Goal: Task Accomplishment & Management: Manage account settings

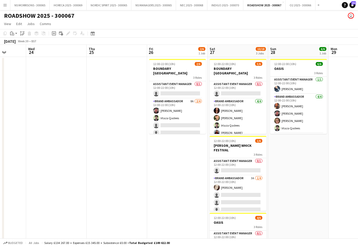
scroll to position [0, 152]
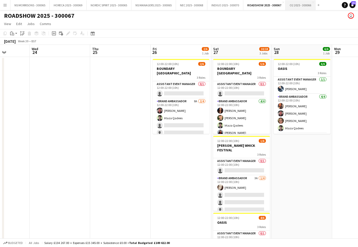
click at [299, 7] on button "O2 2025 - 300066 Close" at bounding box center [301, 5] width 30 height 10
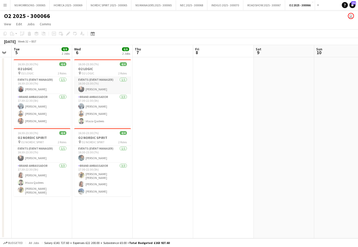
scroll to position [0, 170]
click at [199, 7] on button "NEC 2025 - 300068 Close" at bounding box center [191, 5] width 31 height 10
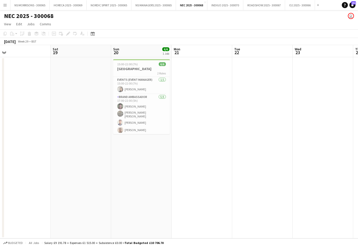
scroll to position [0, 132]
click at [128, 65] on span "15:00-22:00 (7h)" at bounding box center [126, 64] width 21 height 4
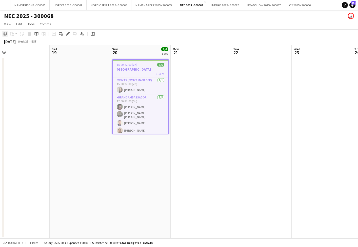
click at [5, 33] on icon "Copy" at bounding box center [5, 34] width 4 height 4
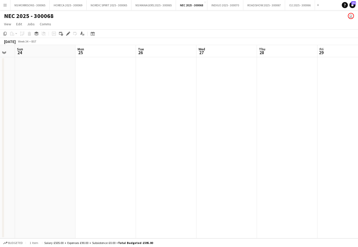
scroll to position [0, 197]
drag, startPoint x: 73, startPoint y: 81, endPoint x: 60, endPoint y: 72, distance: 15.5
click at [73, 81] on app-date-cell at bounding box center [75, 147] width 61 height 181
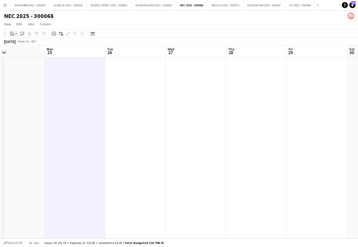
click at [12, 34] on icon "Paste" at bounding box center [12, 34] width 4 height 4
click at [16, 44] on link "Paste Command V" at bounding box center [33, 43] width 40 height 5
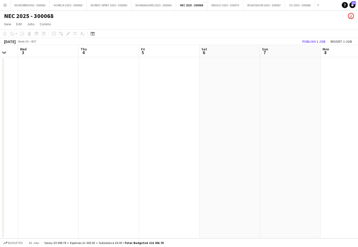
scroll to position [0, 171]
click at [81, 83] on app-date-cell at bounding box center [101, 147] width 61 height 181
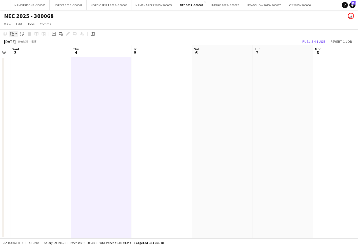
click at [11, 34] on icon "Paste" at bounding box center [12, 34] width 4 height 4
click at [15, 44] on link "Paste Command V" at bounding box center [33, 43] width 40 height 5
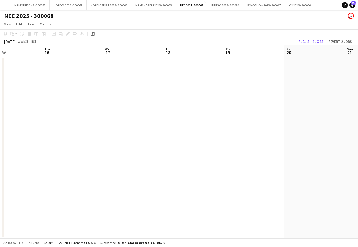
scroll to position [0, 204]
click at [122, 101] on app-date-cell at bounding box center [129, 147] width 61 height 181
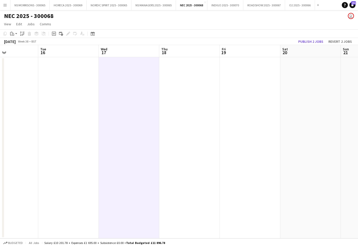
click at [258, 87] on app-date-cell at bounding box center [250, 147] width 61 height 181
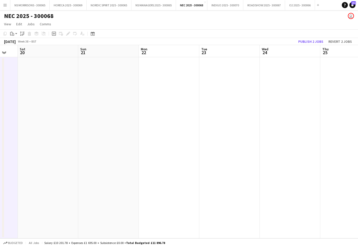
drag, startPoint x: 170, startPoint y: 91, endPoint x: 164, endPoint y: 88, distance: 7.2
click at [170, 91] on app-date-cell at bounding box center [169, 147] width 61 height 181
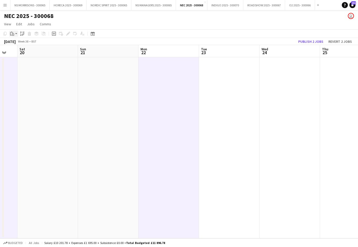
click at [15, 35] on div "Paste" at bounding box center [12, 34] width 6 height 6
click at [16, 44] on link "Paste Command V" at bounding box center [33, 43] width 40 height 5
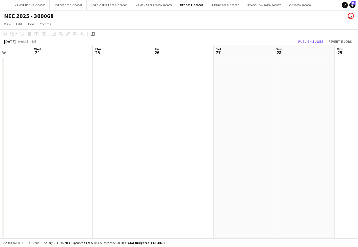
scroll to position [0, 158]
click at [68, 97] on app-date-cell at bounding box center [53, 147] width 61 height 181
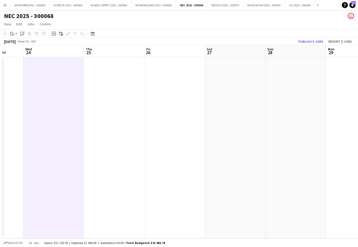
drag, startPoint x: 234, startPoint y: 93, endPoint x: 220, endPoint y: 90, distance: 14.4
click at [234, 93] on app-date-cell at bounding box center [235, 147] width 61 height 181
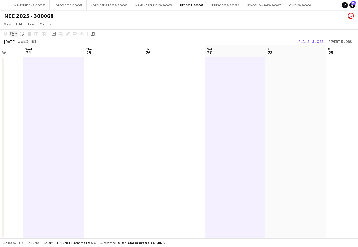
click at [14, 35] on div "Paste" at bounding box center [12, 34] width 6 height 6
click at [16, 44] on link "Paste Command V" at bounding box center [33, 43] width 40 height 5
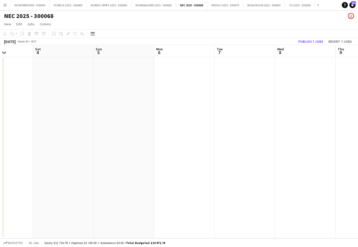
scroll to position [0, 153]
click at [59, 81] on app-date-cell at bounding box center [59, 147] width 61 height 181
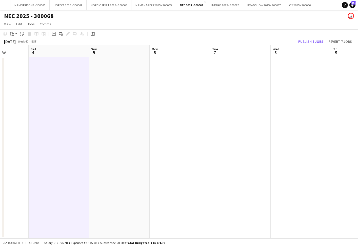
click at [111, 81] on app-date-cell at bounding box center [119, 147] width 61 height 181
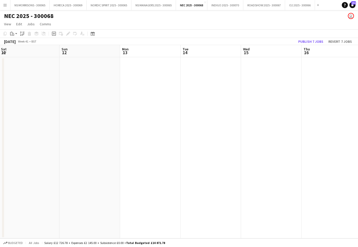
click at [262, 93] on app-date-cell at bounding box center [271, 147] width 61 height 181
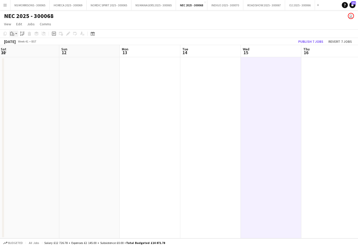
click at [14, 34] on icon at bounding box center [13, 34] width 2 height 2
drag, startPoint x: 15, startPoint y: 43, endPoint x: 62, endPoint y: 44, distance: 46.1
click at [16, 43] on link "Paste Command V" at bounding box center [33, 43] width 40 height 5
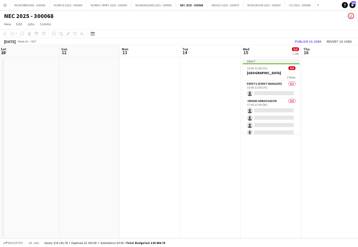
click at [305, 42] on button "Publish 10 jobs" at bounding box center [308, 41] width 31 height 7
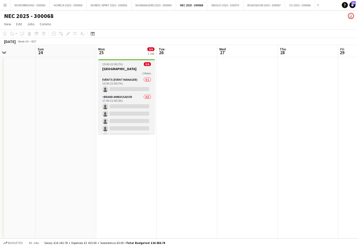
scroll to position [0, 169]
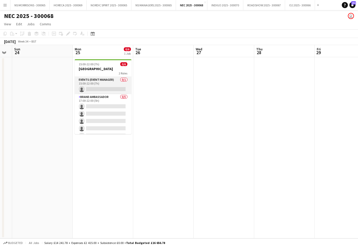
click at [98, 89] on app-card-role "Events (Event Manager) 0/1 15:00-22:00 (7h) single-neutral-actions" at bounding box center [103, 85] width 57 height 17
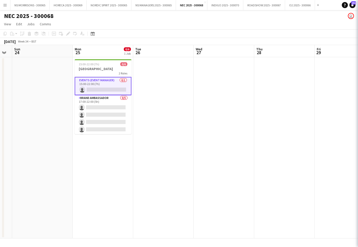
click at [98, 89] on app-card-role "Events (Event Manager) 0/1 15:00-22:00 (7h) single-neutral-actions" at bounding box center [103, 86] width 57 height 18
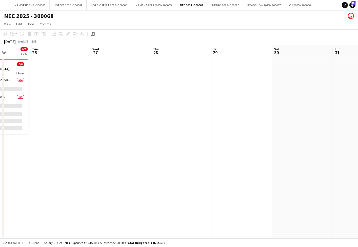
scroll to position [0, 154]
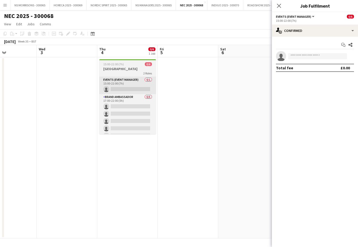
scroll to position [0, 149]
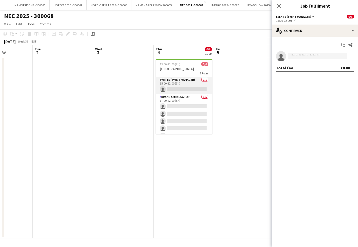
click at [166, 86] on app-card-role "Events (Event Manager) 0/1 15:00-22:00 (7h) single-neutral-actions" at bounding box center [184, 85] width 57 height 17
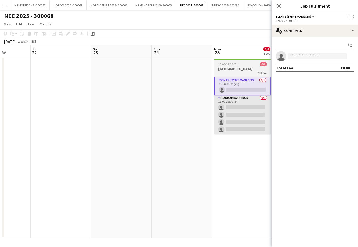
scroll to position [0, 156]
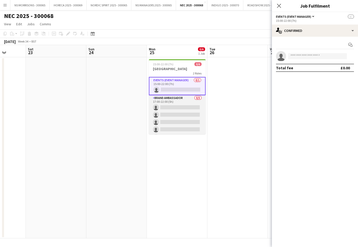
click at [193, 118] on app-card-role "Brand Ambassador 0/5 17:00-22:00 (5h) single-neutral-actions single-neutral-act…" at bounding box center [177, 118] width 57 height 47
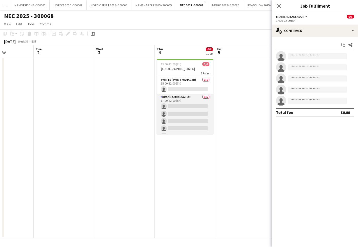
click at [174, 114] on app-card-role "Brand Ambassador 0/5 17:00-22:00 (5h) single-neutral-actions single-neutral-act…" at bounding box center [185, 117] width 57 height 47
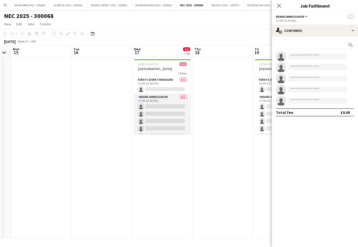
click at [172, 114] on app-card-role "Brand Ambassador 0/5 17:00-22:00 (5h) single-neutral-actions single-neutral-act…" at bounding box center [162, 117] width 57 height 47
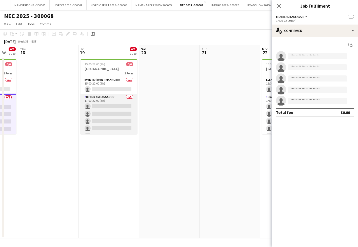
click at [98, 108] on app-card-role "Brand Ambassador 0/5 17:00-22:00 (5h) single-neutral-actions single-neutral-act…" at bounding box center [109, 117] width 57 height 47
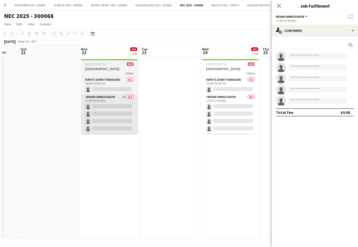
click at [102, 108] on app-card-role "Brand Ambassador 1A 0/5 17:00-22:00 (5h) single-neutral-actions single-neutral-…" at bounding box center [109, 117] width 57 height 47
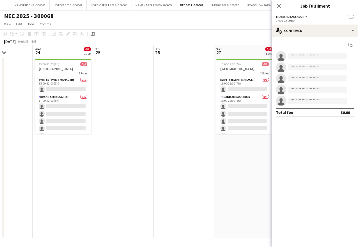
scroll to position [0, 166]
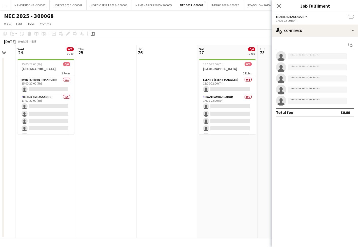
click at [102, 108] on app-date-cell at bounding box center [106, 147] width 61 height 181
drag, startPoint x: 62, startPoint y: 110, endPoint x: 101, endPoint y: 109, distance: 39.2
click at [62, 110] on app-card-role "Brand Ambassador 0/5 17:00-22:00 (5h) single-neutral-actions single-neutral-act…" at bounding box center [45, 117] width 57 height 47
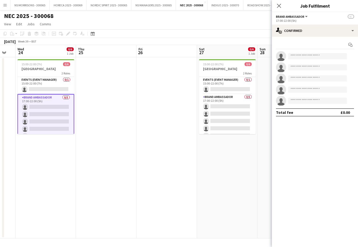
drag, startPoint x: 209, startPoint y: 108, endPoint x: 191, endPoint y: 110, distance: 18.0
click at [209, 108] on app-card-role "Brand Ambassador 0/5 17:00-22:00 (5h) single-neutral-actions single-neutral-act…" at bounding box center [227, 117] width 57 height 47
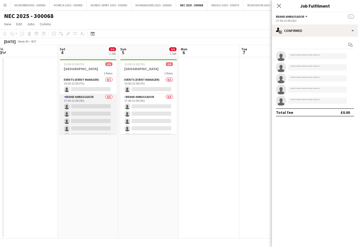
click at [101, 108] on app-card-role "Brand Ambassador 0/5 17:00-22:00 (5h) single-neutral-actions single-neutral-act…" at bounding box center [88, 117] width 57 height 47
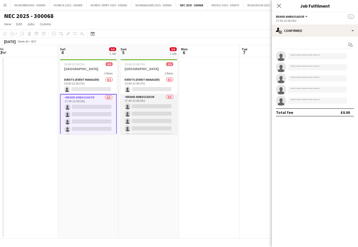
click at [147, 108] on app-card-role "Brand Ambassador 0/5 17:00-22:00 (5h) single-neutral-actions single-neutral-act…" at bounding box center [149, 117] width 57 height 47
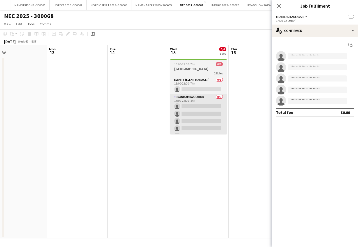
scroll to position [0, 197]
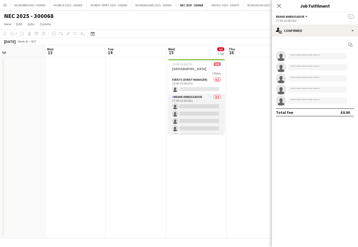
click at [191, 116] on app-card-role "Brand Ambassador 0/5 17:00-22:00 (5h) single-neutral-actions single-neutral-act…" at bounding box center [196, 117] width 57 height 47
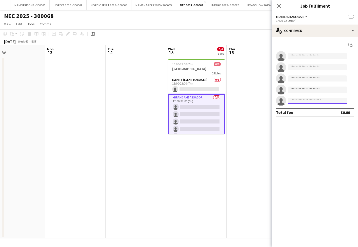
click at [302, 100] on input at bounding box center [317, 101] width 59 height 6
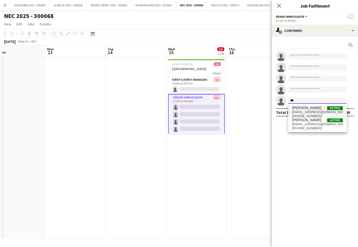
type input "***"
click at [304, 110] on span "[PERSON_NAME]" at bounding box center [306, 108] width 29 height 4
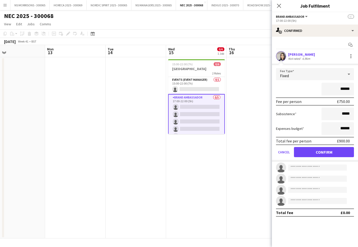
click at [304, 152] on button "Confirm" at bounding box center [324, 152] width 60 height 10
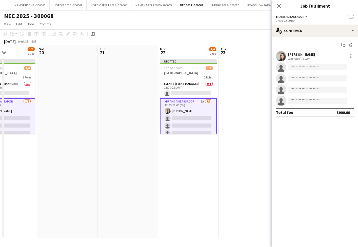
scroll to position [0, 144]
click at [182, 116] on app-card-role "Brand Ambassador 1A [DATE] 17:00-22:00 (5h) [PERSON_NAME] single-neutral-action…" at bounding box center [188, 122] width 57 height 48
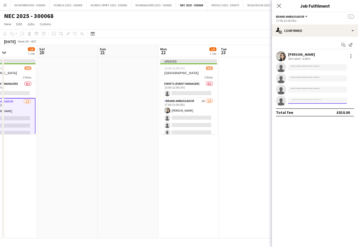
click at [311, 102] on input at bounding box center [317, 101] width 59 height 6
type input "****"
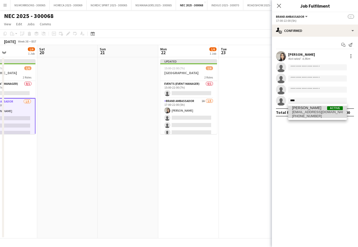
click at [314, 111] on span "[EMAIL_ADDRESS][DOMAIN_NAME]" at bounding box center [317, 112] width 51 height 4
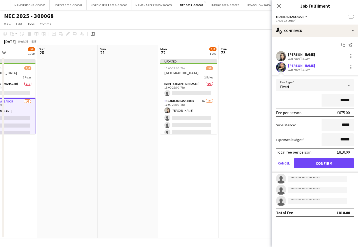
click at [306, 163] on button "Confirm" at bounding box center [324, 163] width 60 height 10
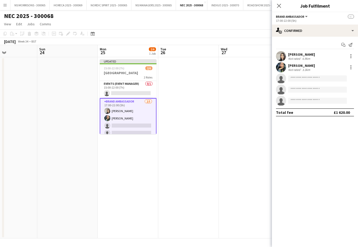
click at [171, 120] on app-date-cell at bounding box center [188, 147] width 61 height 181
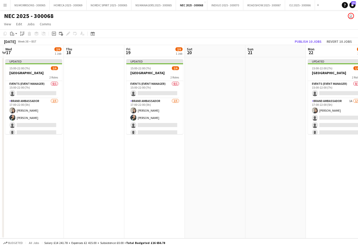
scroll to position [0, 117]
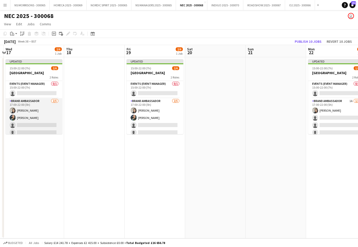
click at [41, 127] on app-card-role "Brand Ambassador [DATE] 17:00-22:00 (5h) [PERSON_NAME] [PERSON_NAME] single-neu…" at bounding box center [34, 121] width 57 height 47
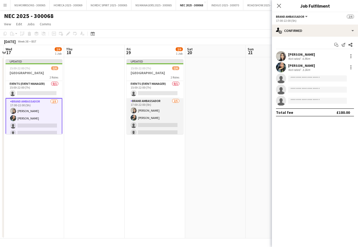
click at [165, 126] on app-card-role "Brand Ambassador [DATE] 17:00-22:00 (5h) [PERSON_NAME] [PERSON_NAME] single-neu…" at bounding box center [155, 121] width 57 height 47
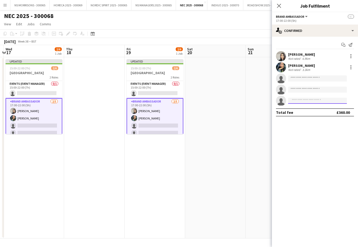
click at [294, 103] on input at bounding box center [317, 101] width 59 height 6
type input "***"
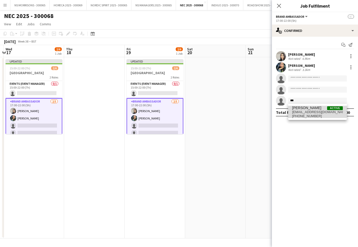
click at [293, 114] on span "[PHONE_NUMBER]" at bounding box center [317, 116] width 51 height 4
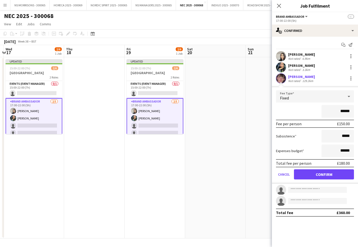
click at [306, 174] on button "Confirm" at bounding box center [324, 174] width 60 height 10
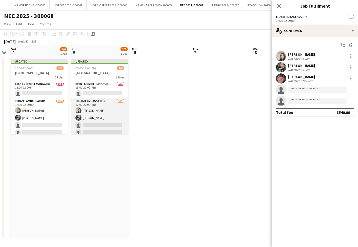
scroll to position [0, 175]
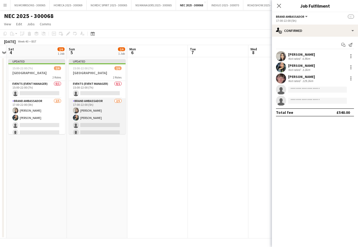
click at [99, 121] on app-card-role "Brand Ambassador [DATE] 17:00-22:00 (5h) [PERSON_NAME] [PERSON_NAME] single-neu…" at bounding box center [97, 121] width 57 height 47
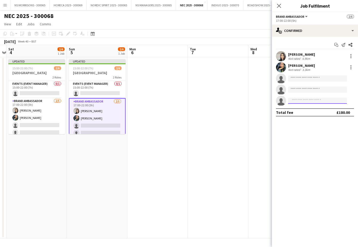
click at [299, 99] on input at bounding box center [317, 101] width 59 height 6
type input "***"
click at [298, 109] on span "[PERSON_NAME]" at bounding box center [306, 108] width 29 height 4
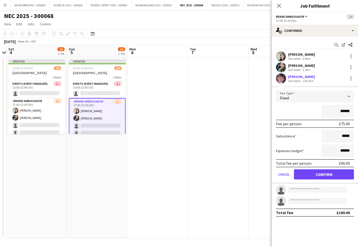
drag, startPoint x: 303, startPoint y: 171, endPoint x: 250, endPoint y: 152, distance: 56.4
click at [303, 171] on button "Confirm" at bounding box center [324, 174] width 60 height 10
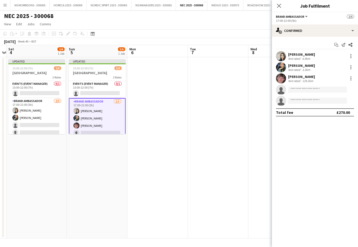
click at [186, 122] on app-date-cell at bounding box center [157, 147] width 61 height 181
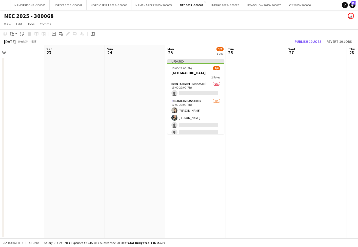
scroll to position [0, 131]
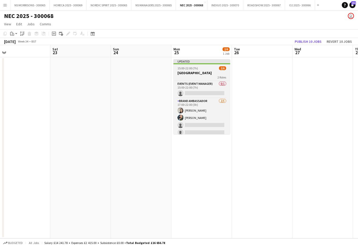
click at [188, 73] on h3 "[GEOGRAPHIC_DATA]" at bounding box center [201, 73] width 57 height 5
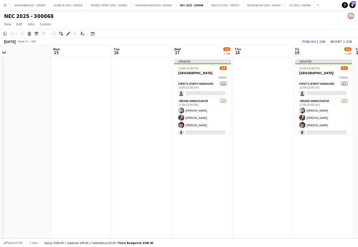
scroll to position [0, 192]
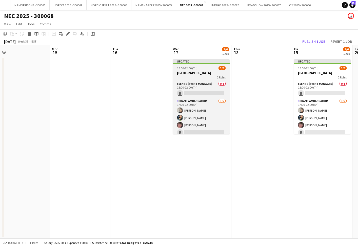
drag, startPoint x: 9, startPoint y: 128, endPoint x: 206, endPoint y: 74, distance: 203.8
click at [206, 74] on h3 "[GEOGRAPHIC_DATA]" at bounding box center [201, 73] width 57 height 5
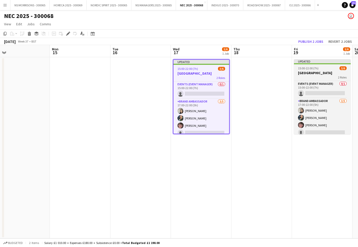
drag, startPoint x: 206, startPoint y: 74, endPoint x: 307, endPoint y: 69, distance: 100.6
click at [307, 69] on span "15:00-22:00 (7h)" at bounding box center [308, 68] width 21 height 4
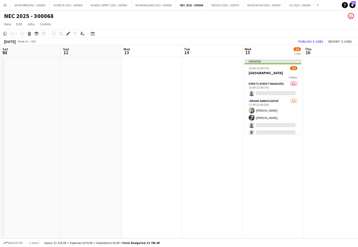
scroll to position [0, 194]
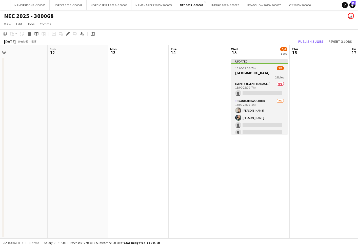
drag, startPoint x: 307, startPoint y: 69, endPoint x: 242, endPoint y: 73, distance: 64.4
click at [242, 73] on h3 "[GEOGRAPHIC_DATA]" at bounding box center [259, 73] width 57 height 5
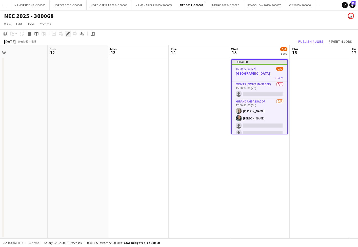
click at [67, 34] on icon "Edit" at bounding box center [68, 34] width 4 height 4
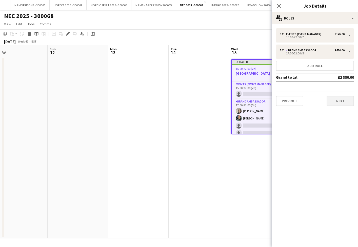
click at [334, 98] on button "Next" at bounding box center [340, 101] width 27 height 10
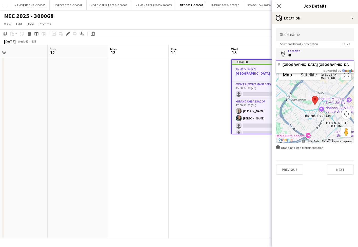
type input "*"
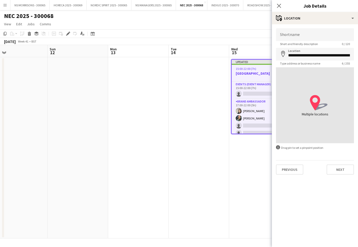
type input "**********"
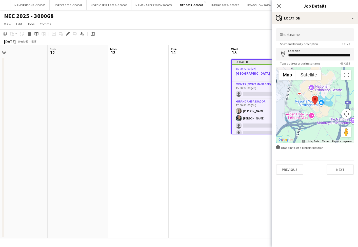
scroll to position [0, 0]
click at [344, 169] on button "Next" at bounding box center [340, 170] width 27 height 10
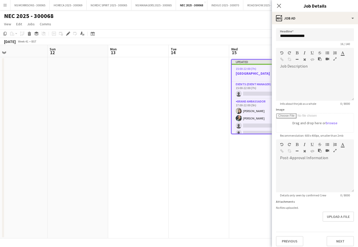
scroll to position [1, 0]
click at [340, 237] on button "Next" at bounding box center [340, 240] width 27 height 10
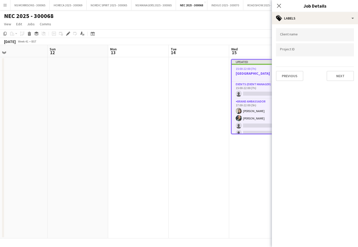
click at [293, 73] on button "Previous" at bounding box center [289, 76] width 27 height 10
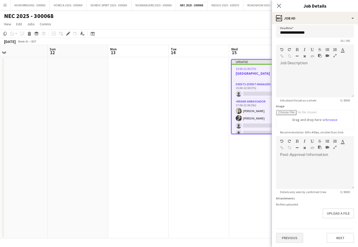
scroll to position [3, 0]
drag, startPoint x: 291, startPoint y: 237, endPoint x: 290, endPoint y: 222, distance: 14.7
click at [291, 236] on button "Previous" at bounding box center [289, 238] width 27 height 10
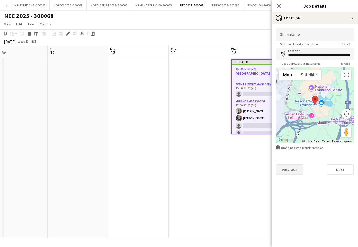
click at [287, 172] on button "Previous" at bounding box center [289, 170] width 27 height 10
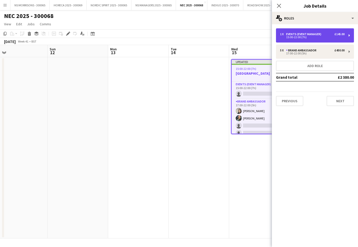
click at [300, 34] on div "Events (Event Manager)" at bounding box center [304, 34] width 37 height 4
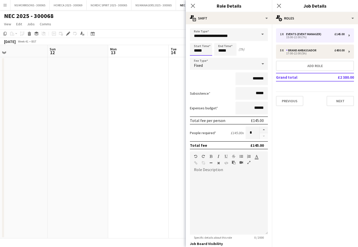
click at [194, 48] on input "*****" at bounding box center [201, 49] width 22 height 13
click at [196, 58] on div at bounding box center [196, 58] width 10 height 5
type input "*****"
click at [196, 58] on div at bounding box center [196, 58] width 10 height 5
click at [226, 51] on input "*****" at bounding box center [225, 49] width 22 height 13
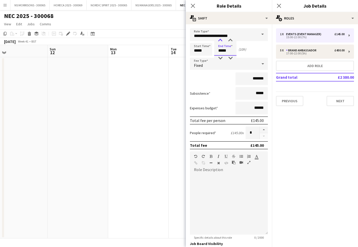
click at [221, 40] on div at bounding box center [220, 40] width 10 height 5
type input "*****"
click at [221, 40] on div at bounding box center [220, 40] width 10 height 5
click at [259, 79] on input "*******" at bounding box center [251, 78] width 32 height 13
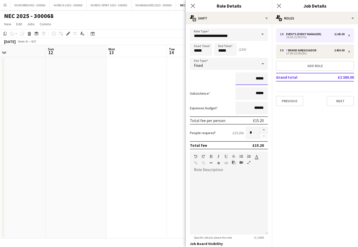
drag, startPoint x: 265, startPoint y: 78, endPoint x: 255, endPoint y: 78, distance: 9.4
click at [255, 78] on input "*****" at bounding box center [251, 78] width 32 height 13
type input "****"
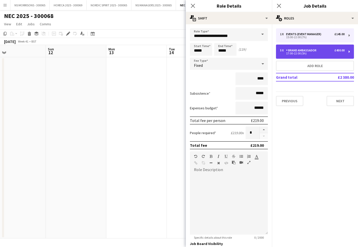
click at [313, 56] on div "5 x Brand Ambassador £450.00 17:00-22:00 (5h)" at bounding box center [315, 52] width 78 height 14
type input "**********"
type input "*****"
type input "******"
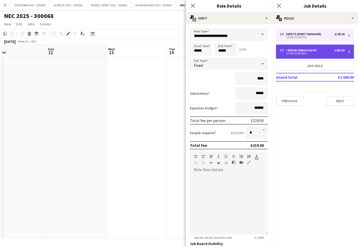
type input "*"
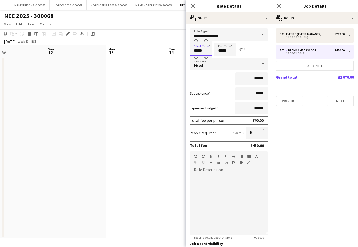
click at [198, 51] on input "*****" at bounding box center [201, 49] width 22 height 13
type input "*****"
click at [195, 58] on div at bounding box center [196, 58] width 10 height 5
drag, startPoint x: 255, startPoint y: 79, endPoint x: 258, endPoint y: 79, distance: 3.1
click at [258, 79] on input "******" at bounding box center [251, 78] width 32 height 13
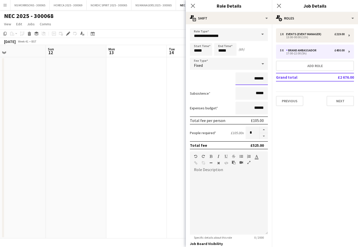
type input "******"
click at [131, 94] on app-date-cell at bounding box center [136, 147] width 61 height 181
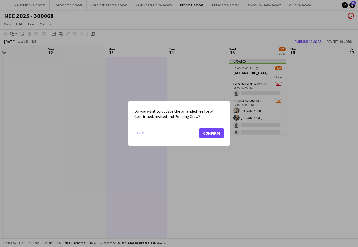
click at [215, 132] on button "Confirm" at bounding box center [211, 133] width 24 height 10
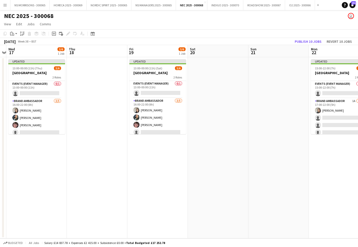
scroll to position [0, 174]
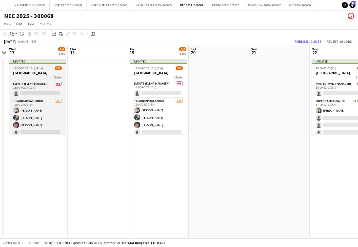
click at [34, 73] on h3 "[GEOGRAPHIC_DATA]" at bounding box center [37, 73] width 57 height 5
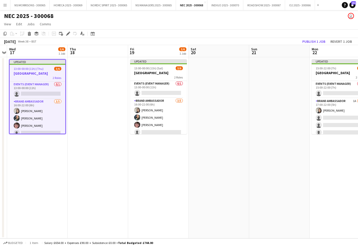
drag, startPoint x: 68, startPoint y: 35, endPoint x: 89, endPoint y: 39, distance: 21.4
click at [68, 35] on icon "Edit" at bounding box center [68, 34] width 4 height 4
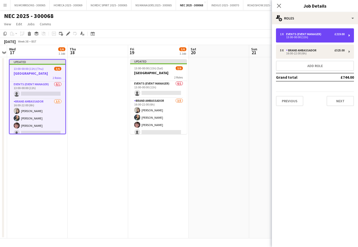
drag, startPoint x: 288, startPoint y: 33, endPoint x: 284, endPoint y: 44, distance: 11.6
click at [288, 33] on div "Events (Event Manager)" at bounding box center [304, 34] width 37 height 4
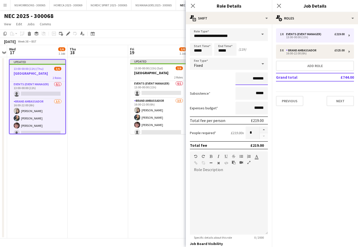
drag, startPoint x: 252, startPoint y: 78, endPoint x: 263, endPoint y: 78, distance: 10.4
click at [264, 78] on input "*******" at bounding box center [251, 78] width 32 height 13
type input "****"
drag, startPoint x: 198, startPoint y: 50, endPoint x: 198, endPoint y: 46, distance: 4.1
click at [198, 49] on input "*****" at bounding box center [201, 49] width 22 height 13
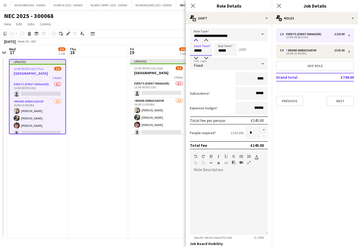
click at [196, 40] on div at bounding box center [196, 40] width 10 height 5
type input "*****"
click at [196, 40] on div at bounding box center [196, 40] width 10 height 5
click at [223, 50] on input "*****" at bounding box center [225, 49] width 22 height 13
click at [221, 56] on div at bounding box center [220, 58] width 10 height 5
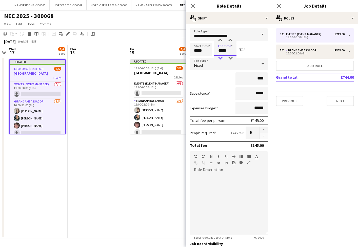
type input "*****"
click at [221, 56] on div at bounding box center [220, 58] width 10 height 5
click at [346, 103] on button "Next" at bounding box center [340, 101] width 27 height 10
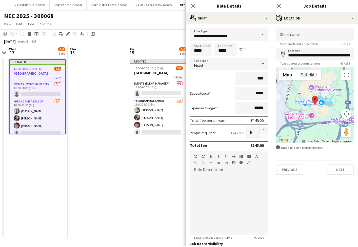
click at [289, 171] on button "Previous" at bounding box center [289, 170] width 27 height 10
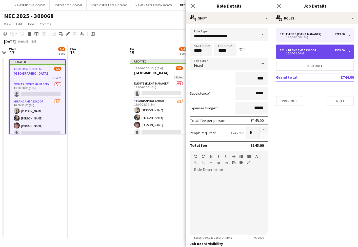
drag, startPoint x: 318, startPoint y: 51, endPoint x: 306, endPoint y: 54, distance: 13.1
click at [318, 51] on div "5 x Brand Ambassador £525.00" at bounding box center [312, 51] width 65 height 4
type input "**********"
type input "*****"
type input "******"
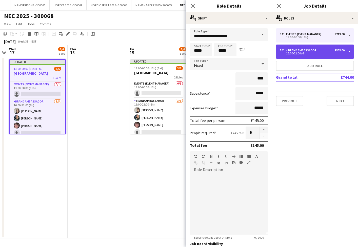
type input "*"
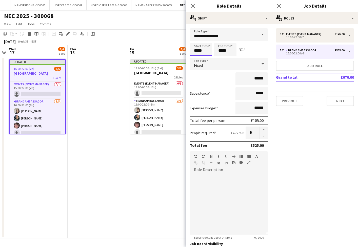
drag, startPoint x: 195, startPoint y: 51, endPoint x: 195, endPoint y: 55, distance: 3.6
click at [195, 51] on input "*****" at bounding box center [201, 49] width 22 height 13
type input "*****"
click at [196, 59] on div at bounding box center [196, 58] width 10 height 5
click at [258, 79] on input "******" at bounding box center [251, 78] width 32 height 13
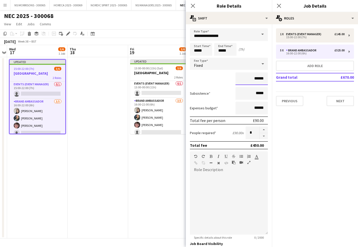
type input "******"
click at [83, 150] on app-date-cell at bounding box center [98, 147] width 61 height 181
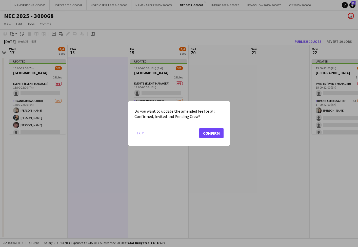
click at [219, 132] on button "Confirm" at bounding box center [211, 133] width 24 height 10
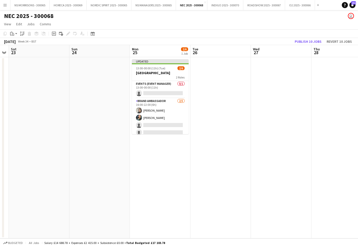
scroll to position [0, 177]
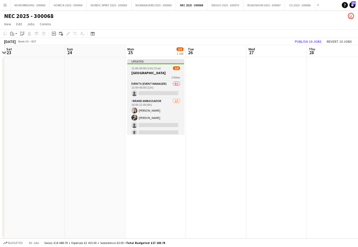
click at [150, 70] on span "13:00-00:00 (11h) (Tue)" at bounding box center [145, 68] width 29 height 4
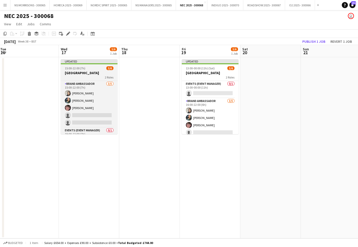
scroll to position [0, 0]
click at [82, 72] on h3 "[GEOGRAPHIC_DATA]" at bounding box center [89, 73] width 57 height 5
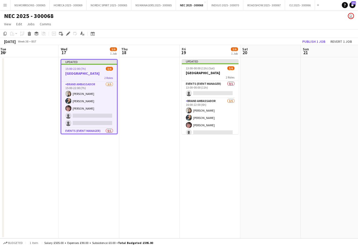
click at [76, 75] on h3 "[GEOGRAPHIC_DATA]" at bounding box center [89, 73] width 56 height 5
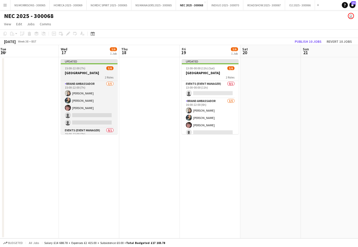
click at [71, 66] on app-job-card "Updated 15:00-22:00 (7h) 3/6 [GEOGRAPHIC_DATA] 2 Roles Brand Ambassador [DATE] …" at bounding box center [89, 96] width 57 height 75
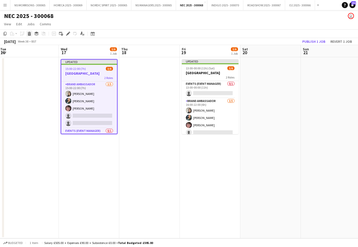
click at [29, 33] on icon at bounding box center [29, 32] width 3 height 1
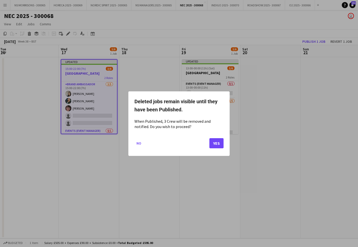
drag, startPoint x: 218, startPoint y: 142, endPoint x: 215, endPoint y: 139, distance: 4.1
click at [218, 142] on button "Yes" at bounding box center [216, 143] width 14 height 10
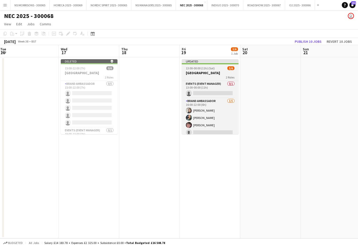
click at [208, 70] on app-job-card "Updated 13:00-00:00 (11h) (Sat) 3/6 [GEOGRAPHIC_DATA] 2 Roles Events (Event Man…" at bounding box center [210, 96] width 57 height 75
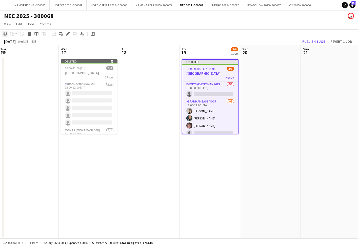
click at [6, 34] on icon "Copy" at bounding box center [5, 34] width 4 height 4
drag, startPoint x: 90, startPoint y: 162, endPoint x: 83, endPoint y: 151, distance: 13.1
click at [90, 162] on app-date-cell "Deleted skull 15:00-22:00 (7h) 0/6 BIRMINGHAM ARENA 2 Roles Brand Ambassador 0/…" at bounding box center [89, 147] width 61 height 181
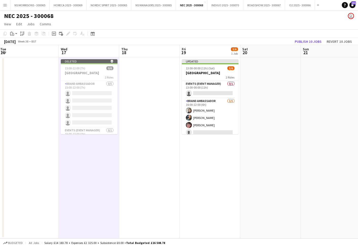
drag, startPoint x: 13, startPoint y: 33, endPoint x: 14, endPoint y: 38, distance: 5.0
click at [13, 33] on icon at bounding box center [12, 32] width 1 height 1
click at [15, 53] on link "Paste with crew Command Shift V" at bounding box center [33, 52] width 40 height 5
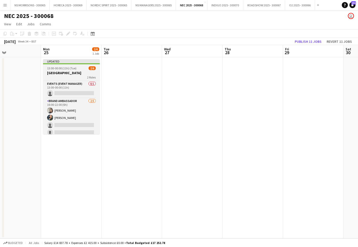
scroll to position [0, 131]
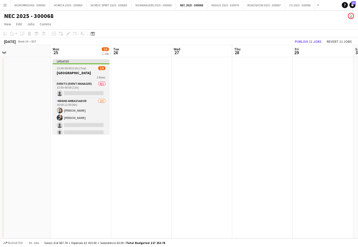
click at [94, 77] on div "2 Roles" at bounding box center [81, 77] width 57 height 4
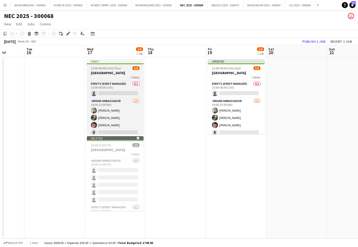
scroll to position [0, 159]
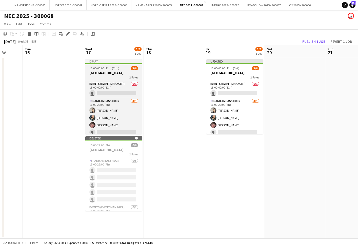
click at [128, 74] on h3 "[GEOGRAPHIC_DATA]" at bounding box center [113, 73] width 57 height 5
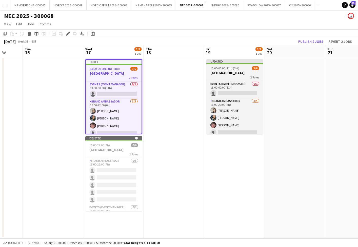
click at [233, 70] on app-job-card "Updated 13:00-00:00 (11h) (Sat) 3/6 [GEOGRAPHIC_DATA] 2 Roles Events (Event Man…" at bounding box center [234, 96] width 57 height 75
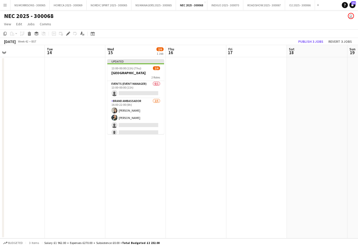
scroll to position [0, 137]
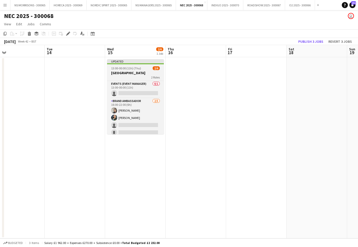
click at [125, 74] on h3 "[GEOGRAPHIC_DATA]" at bounding box center [135, 73] width 57 height 5
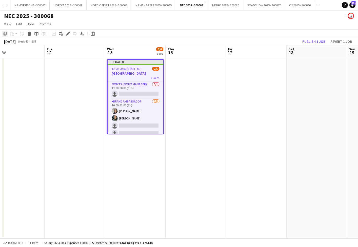
click at [7, 35] on icon "Copy" at bounding box center [5, 34] width 4 height 4
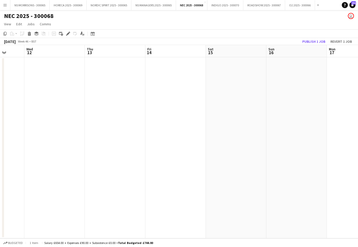
drag, startPoint x: 220, startPoint y: 70, endPoint x: 154, endPoint y: 56, distance: 67.8
click at [220, 70] on app-date-cell at bounding box center [236, 147] width 61 height 181
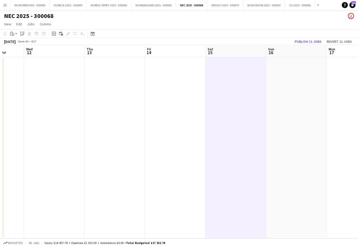
drag, startPoint x: 13, startPoint y: 35, endPoint x: 14, endPoint y: 38, distance: 3.1
click at [13, 35] on icon at bounding box center [13, 35] width 1 height 0
click at [19, 52] on link "Paste with crew Command Shift V" at bounding box center [33, 52] width 40 height 5
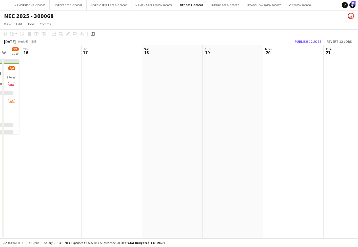
scroll to position [0, 118]
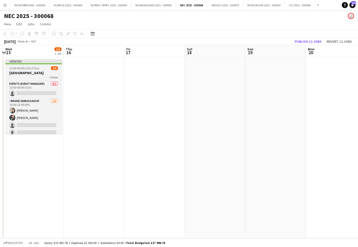
click at [42, 74] on h3 "[GEOGRAPHIC_DATA]" at bounding box center [33, 73] width 57 height 5
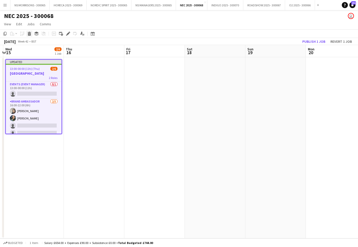
click at [30, 34] on icon at bounding box center [29, 34] width 3 height 3
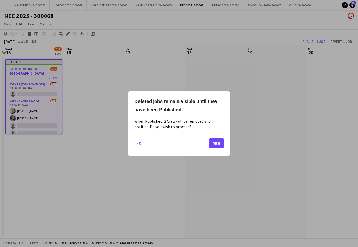
click at [211, 139] on button "Yes" at bounding box center [216, 143] width 14 height 10
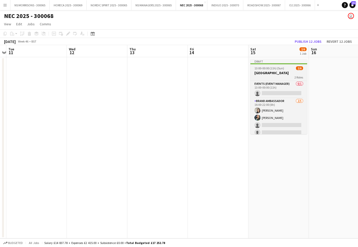
scroll to position [0, 176]
click at [268, 68] on span "13:00-00:00 (11h) (Sun)" at bounding box center [269, 68] width 30 height 4
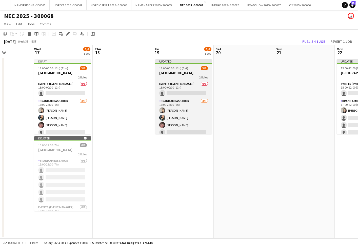
scroll to position [0, 149]
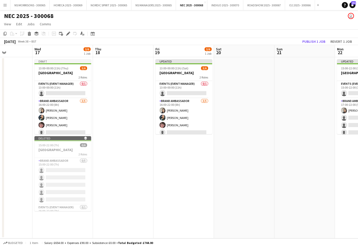
drag, startPoint x: 171, startPoint y: 70, endPoint x: 117, endPoint y: 67, distance: 54.3
click at [171, 70] on app-job-card "Updated 13:00-00:00 (11h) (Sat) 3/6 [GEOGRAPHIC_DATA] 2 Roles Events (Event Man…" at bounding box center [183, 96] width 57 height 75
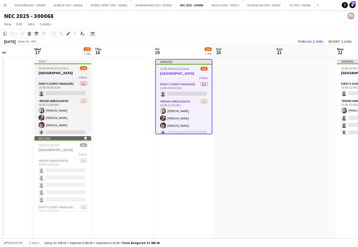
click at [66, 68] on span "13:00-00:00 (11h) (Thu)" at bounding box center [53, 68] width 30 height 4
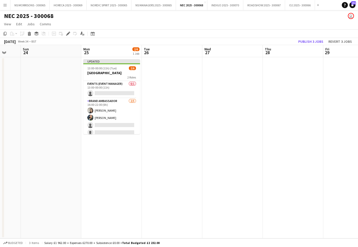
scroll to position [0, 160]
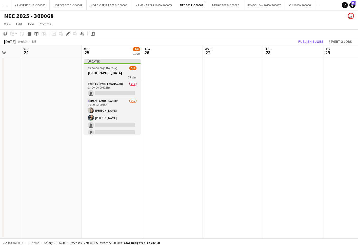
click at [95, 72] on h3 "[GEOGRAPHIC_DATA]" at bounding box center [112, 73] width 57 height 5
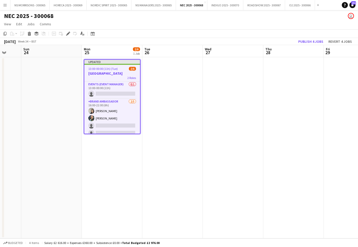
drag, startPoint x: 66, startPoint y: 33, endPoint x: 72, endPoint y: 32, distance: 6.1
click at [66, 33] on div "Edit" at bounding box center [68, 34] width 6 height 6
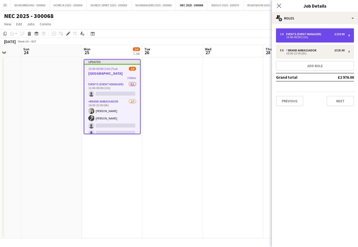
click at [300, 38] on div "13:00-00:00 (11h)" at bounding box center [312, 37] width 65 height 3
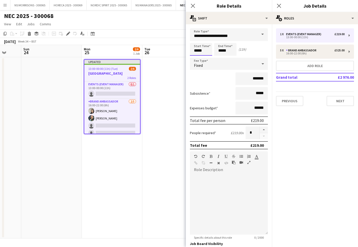
click at [206, 51] on input "*****" at bounding box center [201, 49] width 22 height 13
click at [206, 41] on div at bounding box center [206, 40] width 10 height 5
type input "*****"
click at [206, 41] on div at bounding box center [206, 40] width 10 height 5
drag, startPoint x: 271, startPoint y: 76, endPoint x: 282, endPoint y: 76, distance: 10.9
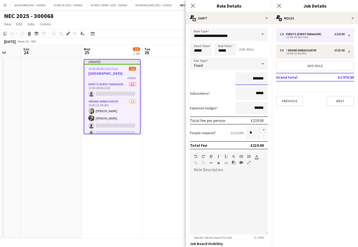
click at [283, 76] on body "Menu Boards Boards Boards All jobs Status Workforce Workforce My Workforce Recr…" at bounding box center [179, 123] width 358 height 247
click at [255, 79] on input "*******" at bounding box center [251, 78] width 32 height 13
drag, startPoint x: 253, startPoint y: 79, endPoint x: 265, endPoint y: 79, distance: 11.7
click at [265, 79] on input "*******" at bounding box center [251, 78] width 32 height 13
type input "****"
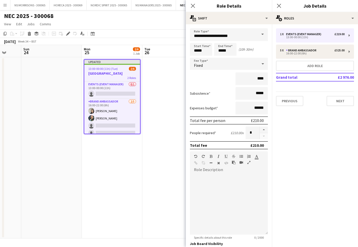
click at [163, 93] on app-date-cell at bounding box center [172, 147] width 61 height 181
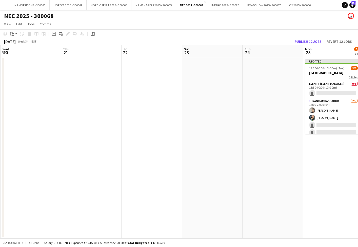
scroll to position [0, 119]
click at [305, 41] on button "Publish 12 jobs" at bounding box center [308, 41] width 31 height 7
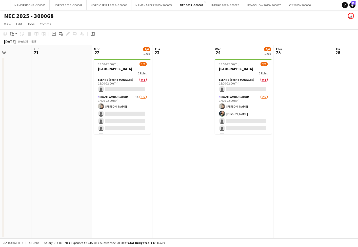
scroll to position [0, 150]
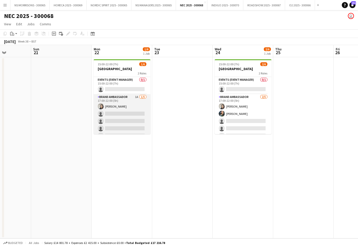
click at [137, 97] on app-card-role "Brand Ambassador 1A [DATE] 17:00-22:00 (5h) [PERSON_NAME] single-neutral-action…" at bounding box center [122, 117] width 57 height 47
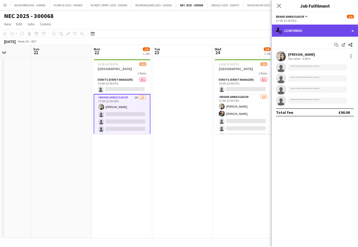
click at [318, 34] on div "single-neutral-actions-check-2 Confirmed" at bounding box center [315, 31] width 86 height 12
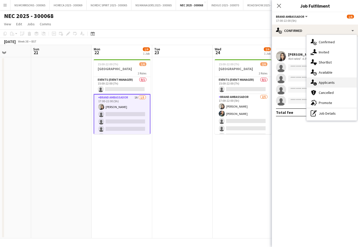
click at [325, 83] on div "single-neutral-actions-information Applicants" at bounding box center [332, 82] width 50 height 10
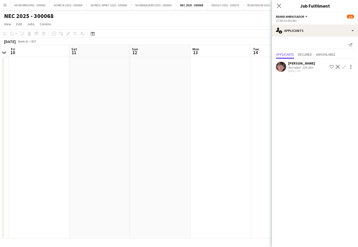
scroll to position [0, 112]
click at [136, 123] on app-date-cell at bounding box center [160, 147] width 61 height 181
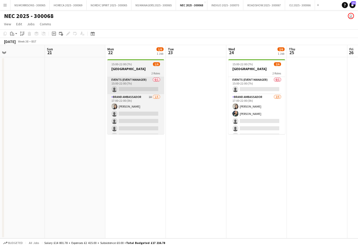
scroll to position [0, 135]
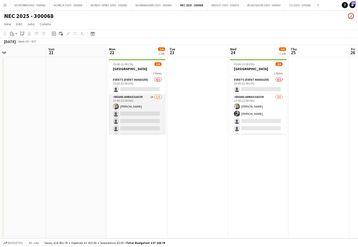
click at [152, 97] on app-card-role "Brand Ambassador 1A [DATE] 17:00-22:00 (5h) [PERSON_NAME] single-neutral-action…" at bounding box center [137, 117] width 57 height 47
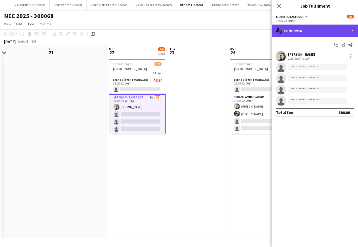
click at [336, 29] on div "single-neutral-actions-check-2 Confirmed" at bounding box center [315, 31] width 86 height 12
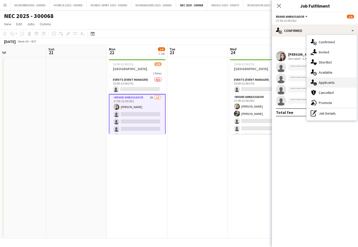
click at [332, 84] on div "single-neutral-actions-information Applicants" at bounding box center [332, 82] width 50 height 10
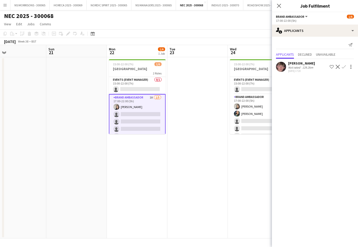
click at [345, 66] on app-icon "Confirm" at bounding box center [344, 67] width 4 height 4
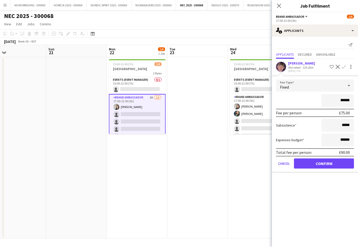
click at [313, 163] on button "Confirm" at bounding box center [324, 163] width 60 height 10
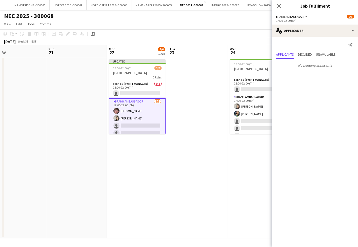
click at [130, 110] on app-card-role "Brand Ambassador [DATE] 17:00-22:00 (5h) [PERSON_NAME] [PERSON_NAME] single-neu…" at bounding box center [137, 122] width 57 height 48
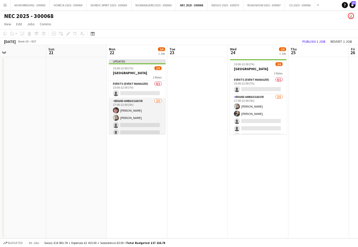
drag, startPoint x: 135, startPoint y: 110, endPoint x: 149, endPoint y: 107, distance: 14.5
click at [134, 110] on app-card-role "Brand Ambassador [DATE] 17:00-22:00 (5h) [PERSON_NAME] [PERSON_NAME] single-neu…" at bounding box center [137, 121] width 57 height 47
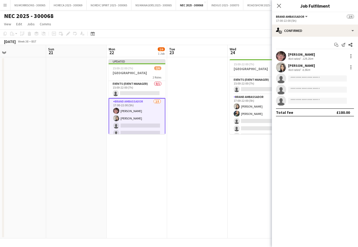
click at [304, 54] on div "[PERSON_NAME]" at bounding box center [301, 54] width 27 height 5
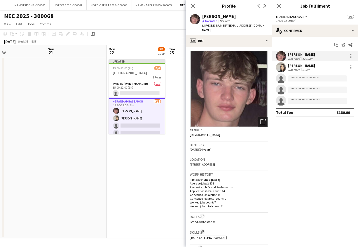
click at [128, 146] on app-date-cell "Updated 15:00-22:00 (7h) 2/6 [GEOGRAPHIC_DATA] 2 Roles Events (Event Manager) 0…" at bounding box center [137, 147] width 61 height 181
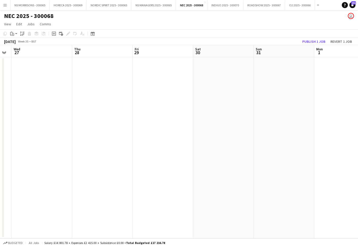
scroll to position [0, 109]
drag, startPoint x: 67, startPoint y: 121, endPoint x: 240, endPoint y: 66, distance: 181.0
click at [67, 121] on app-date-cell at bounding box center [42, 147] width 61 height 181
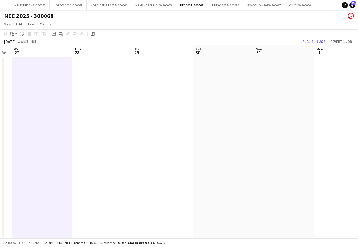
click at [304, 40] on button "Publish 1 job" at bounding box center [313, 41] width 27 height 7
